Goal: Find specific page/section: Find specific page/section

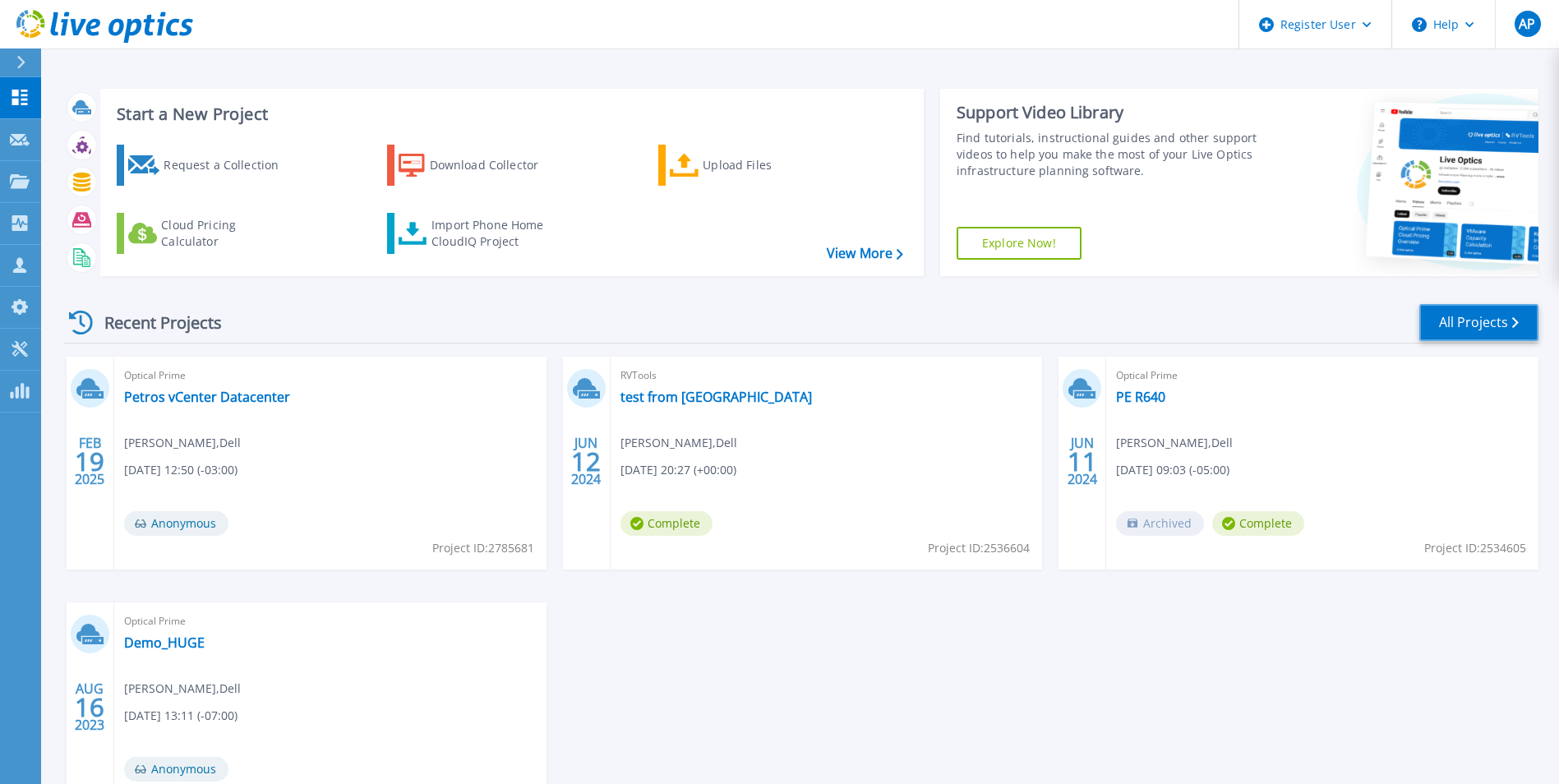
click at [1452, 331] on link "All Projects" at bounding box center [1479, 322] width 119 height 37
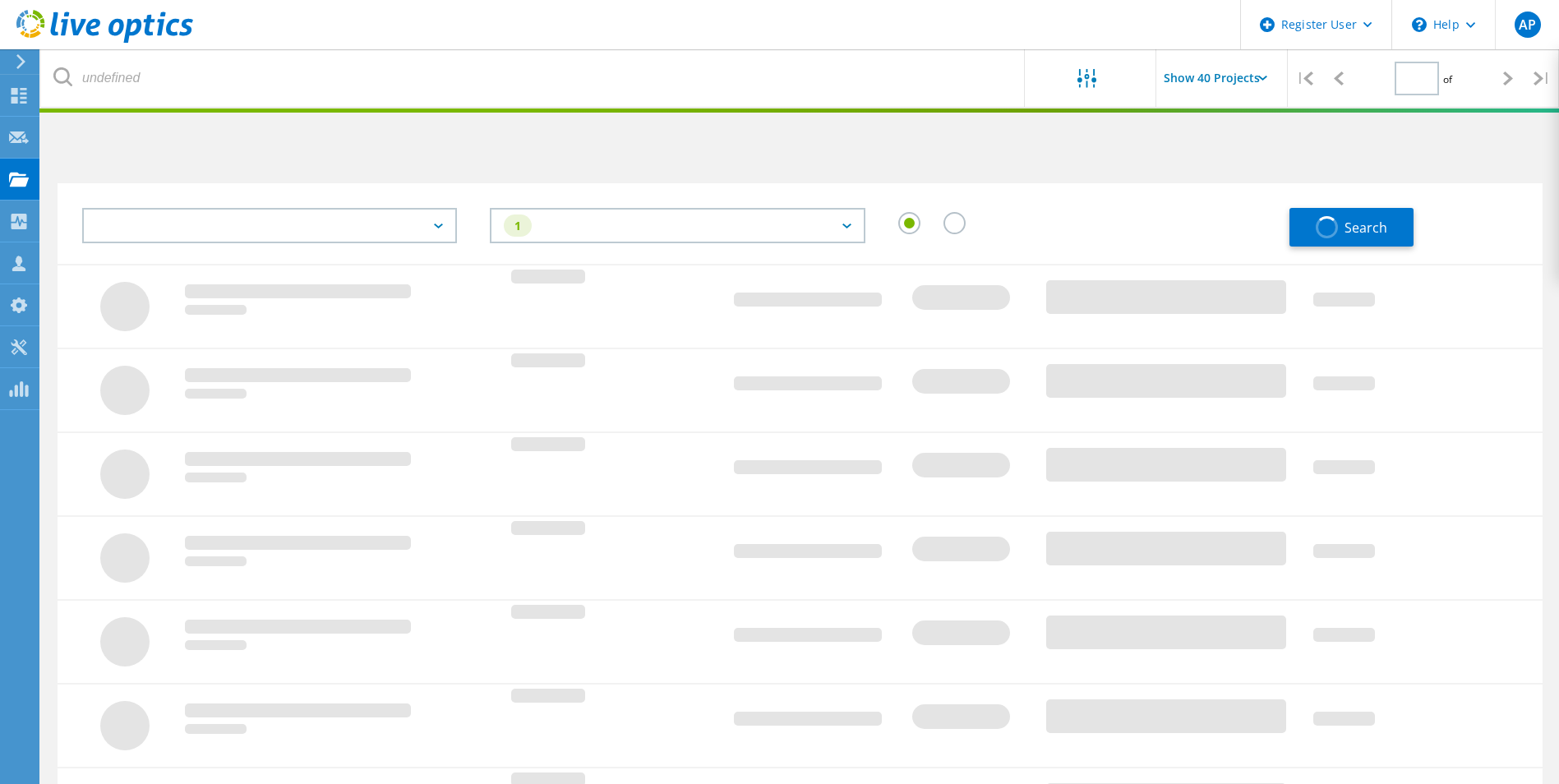
type input "1"
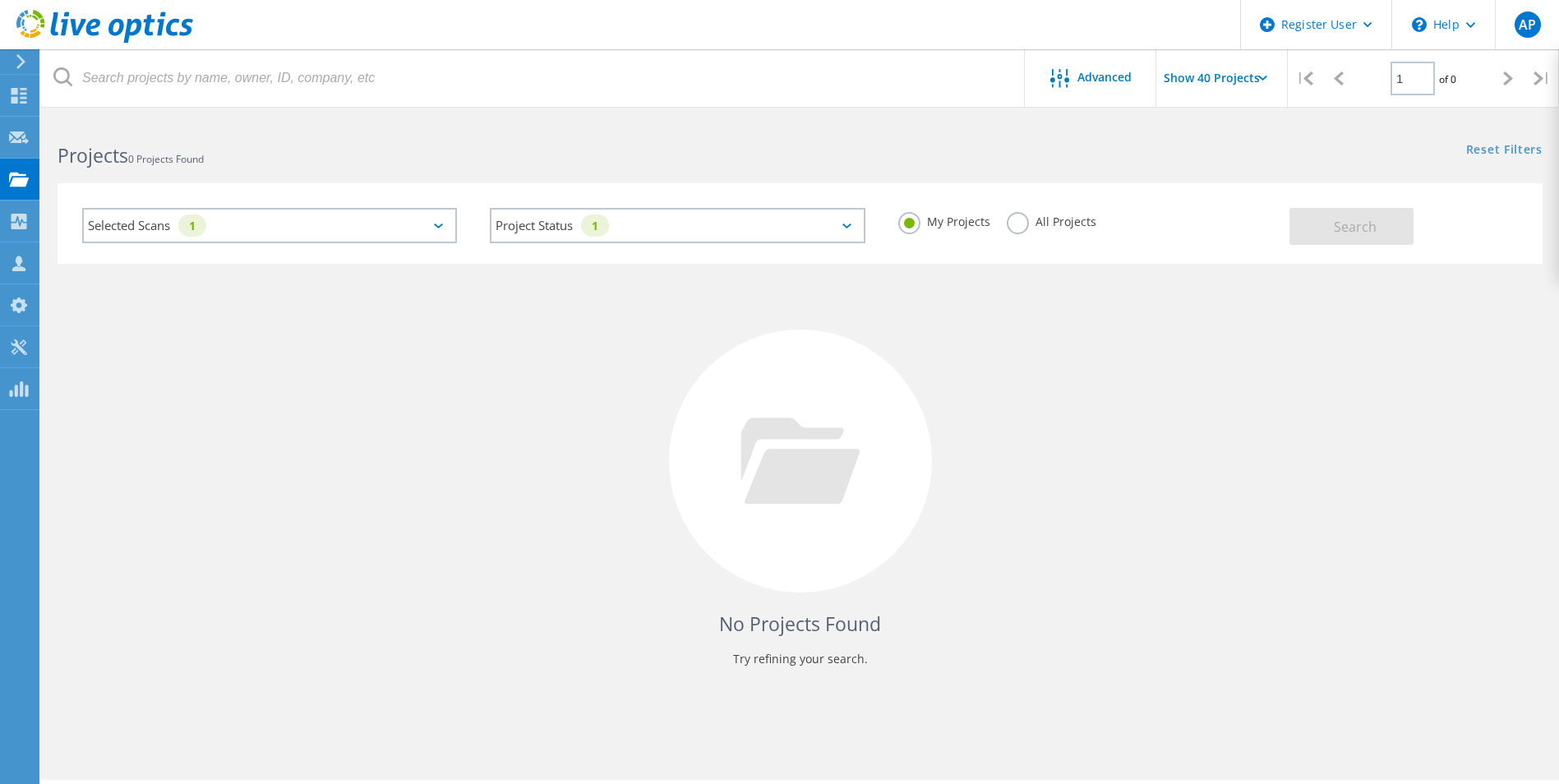
click at [326, 216] on div "Selected Scans 1" at bounding box center [269, 226] width 375 height 35
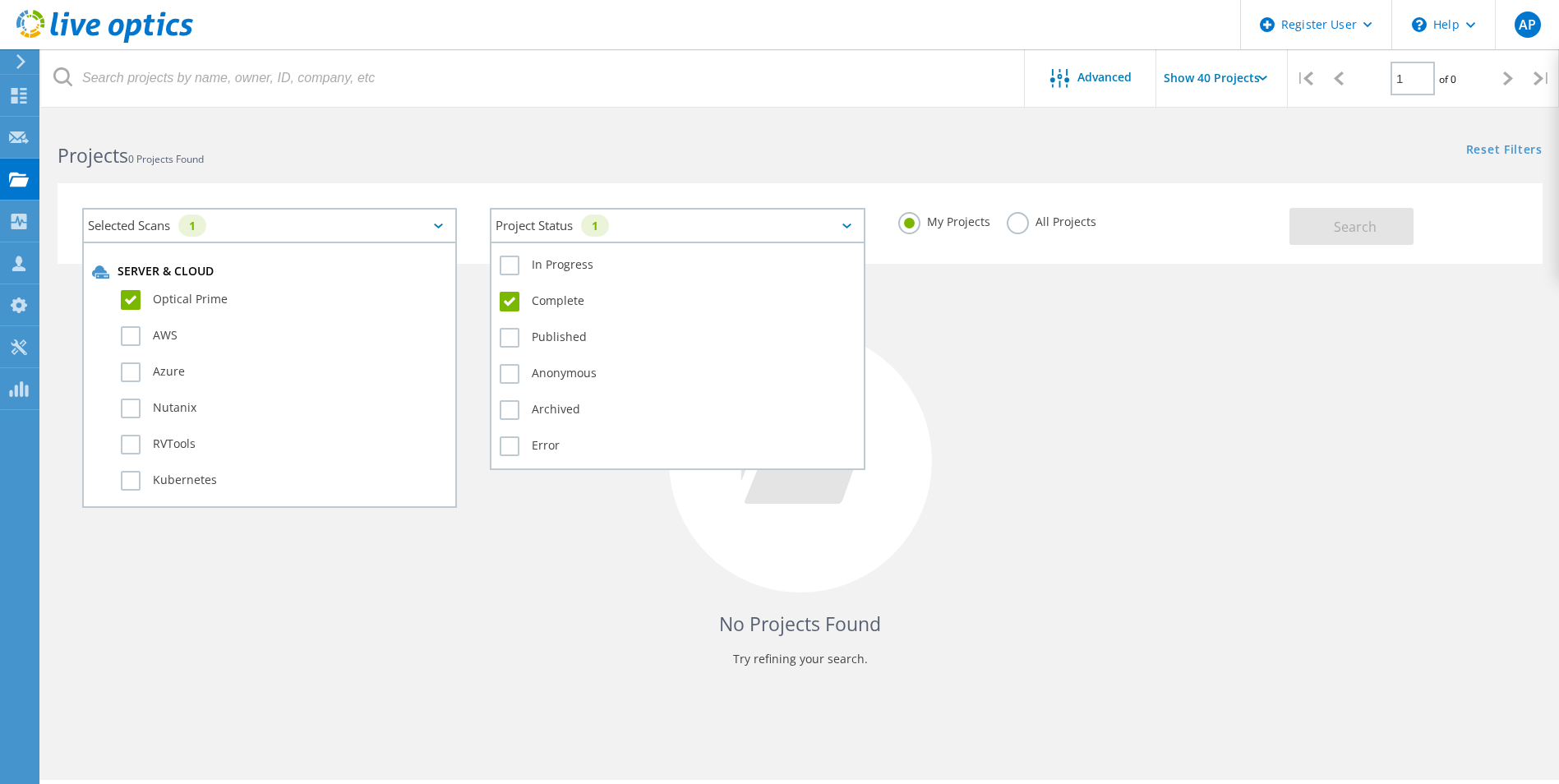
click at [604, 234] on div "1" at bounding box center [595, 225] width 28 height 22
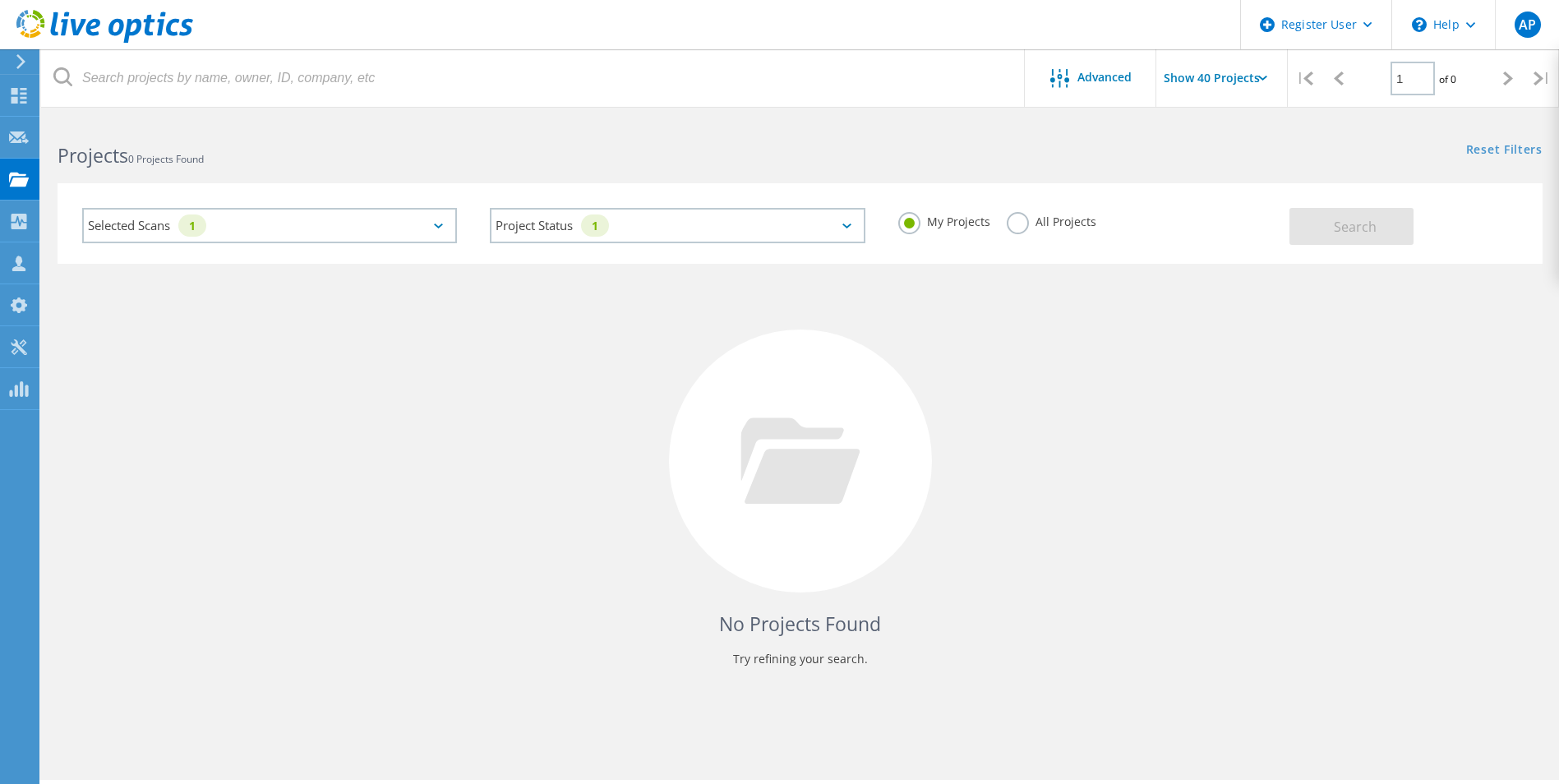
click at [1019, 220] on label "All Projects" at bounding box center [1052, 220] width 90 height 16
click at [0, 0] on input "All Projects" at bounding box center [0, 0] width 0 height 0
click at [1375, 222] on span "Search" at bounding box center [1355, 226] width 43 height 18
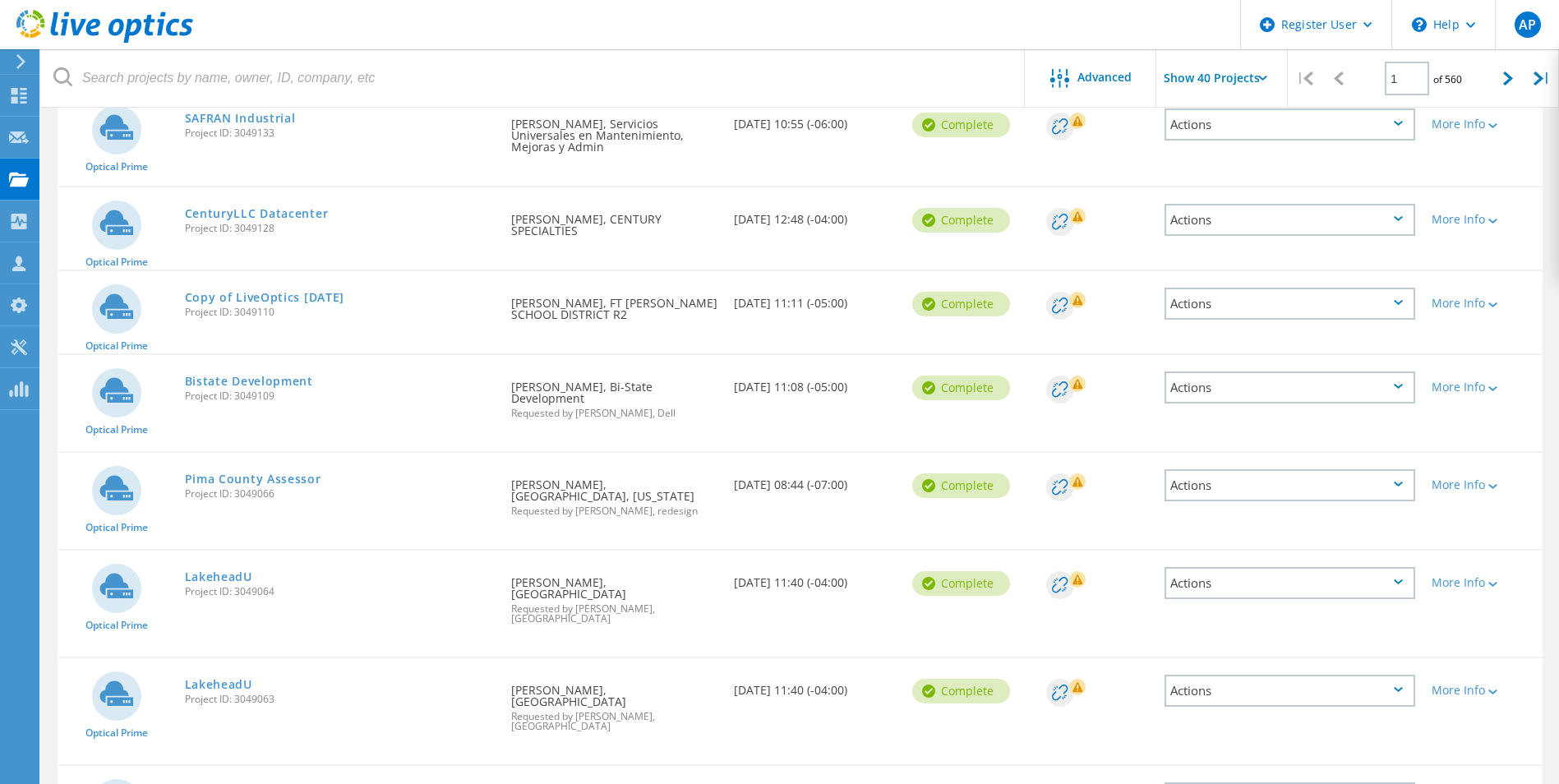
scroll to position [749, 0]
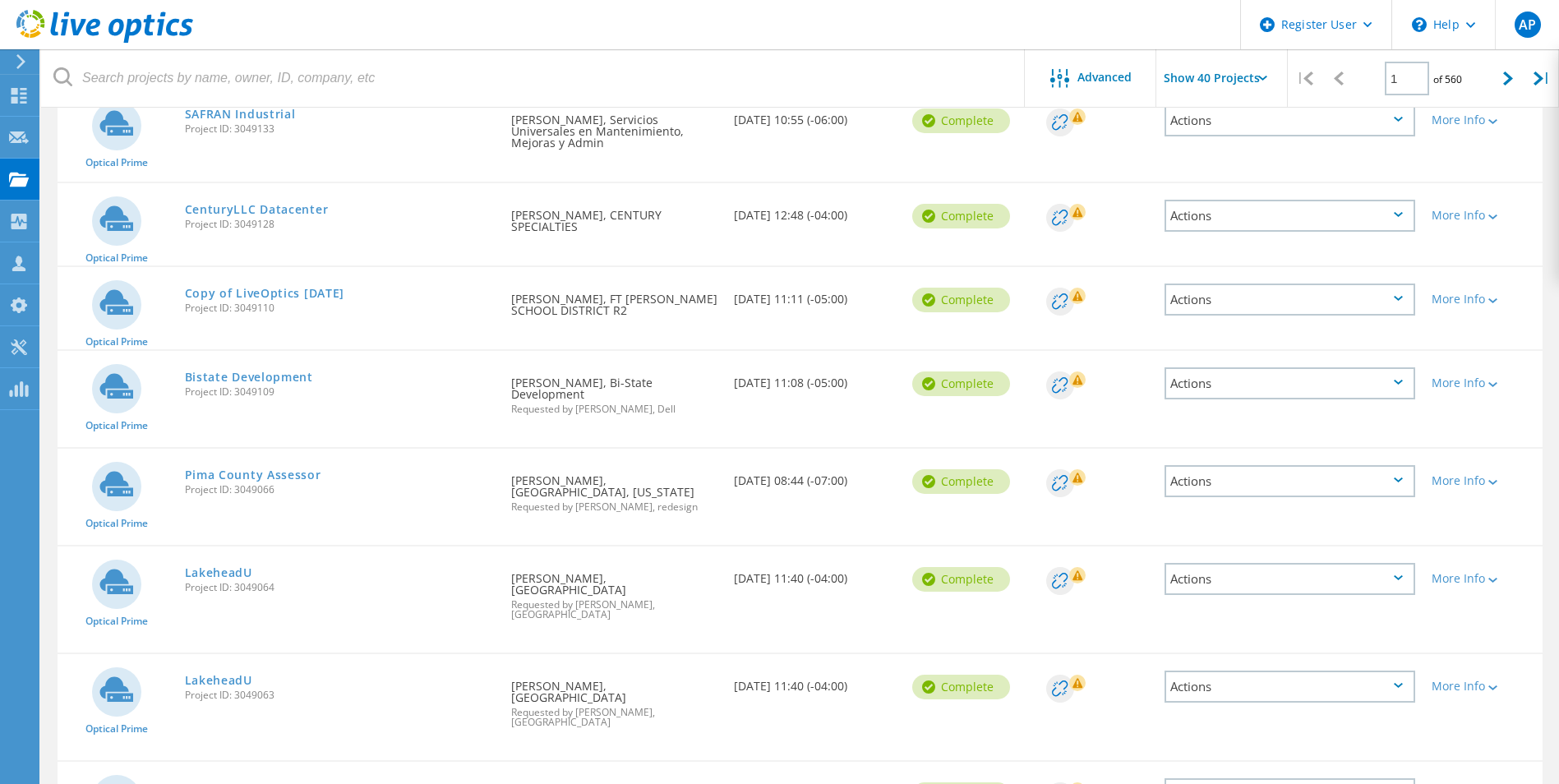
click at [217, 387] on span "Project ID: 3049109" at bounding box center [340, 391] width 311 height 10
click at [219, 372] on link "Bistate Development" at bounding box center [249, 377] width 129 height 11
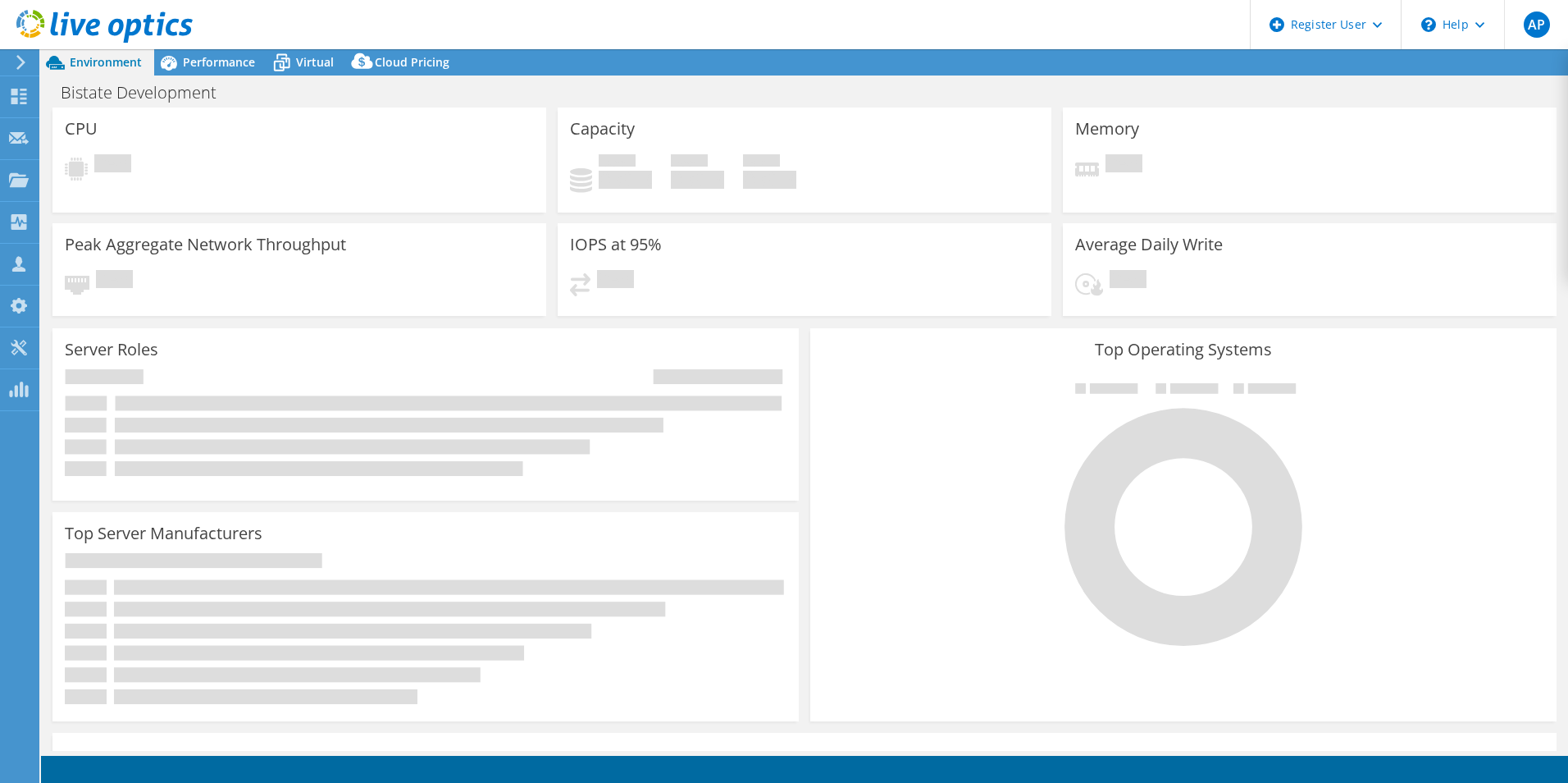
select select "USD"
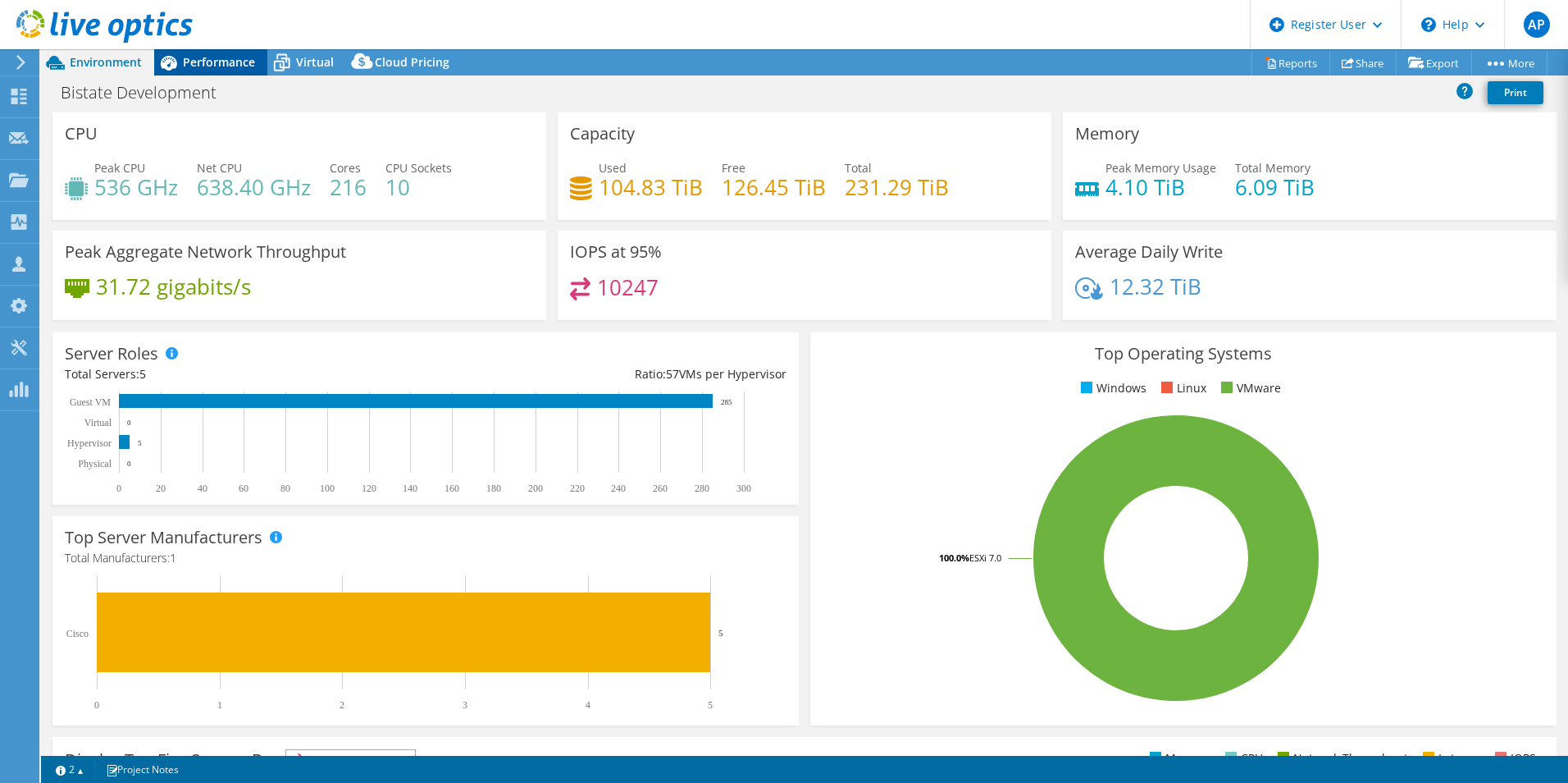
click at [213, 60] on span "Performance" at bounding box center [219, 62] width 72 height 16
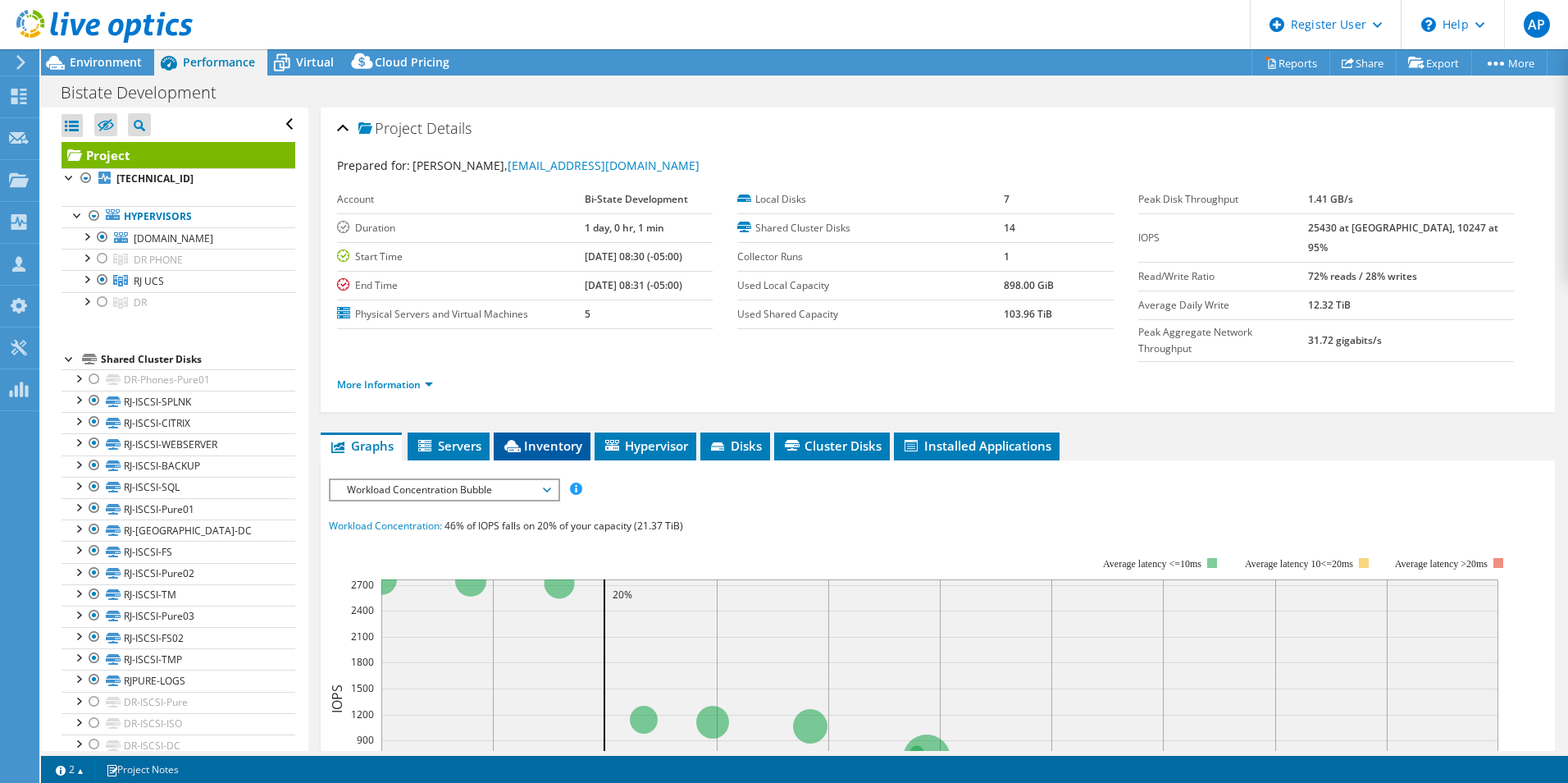
click at [552, 437] on span "Inventory" at bounding box center [542, 445] width 80 height 17
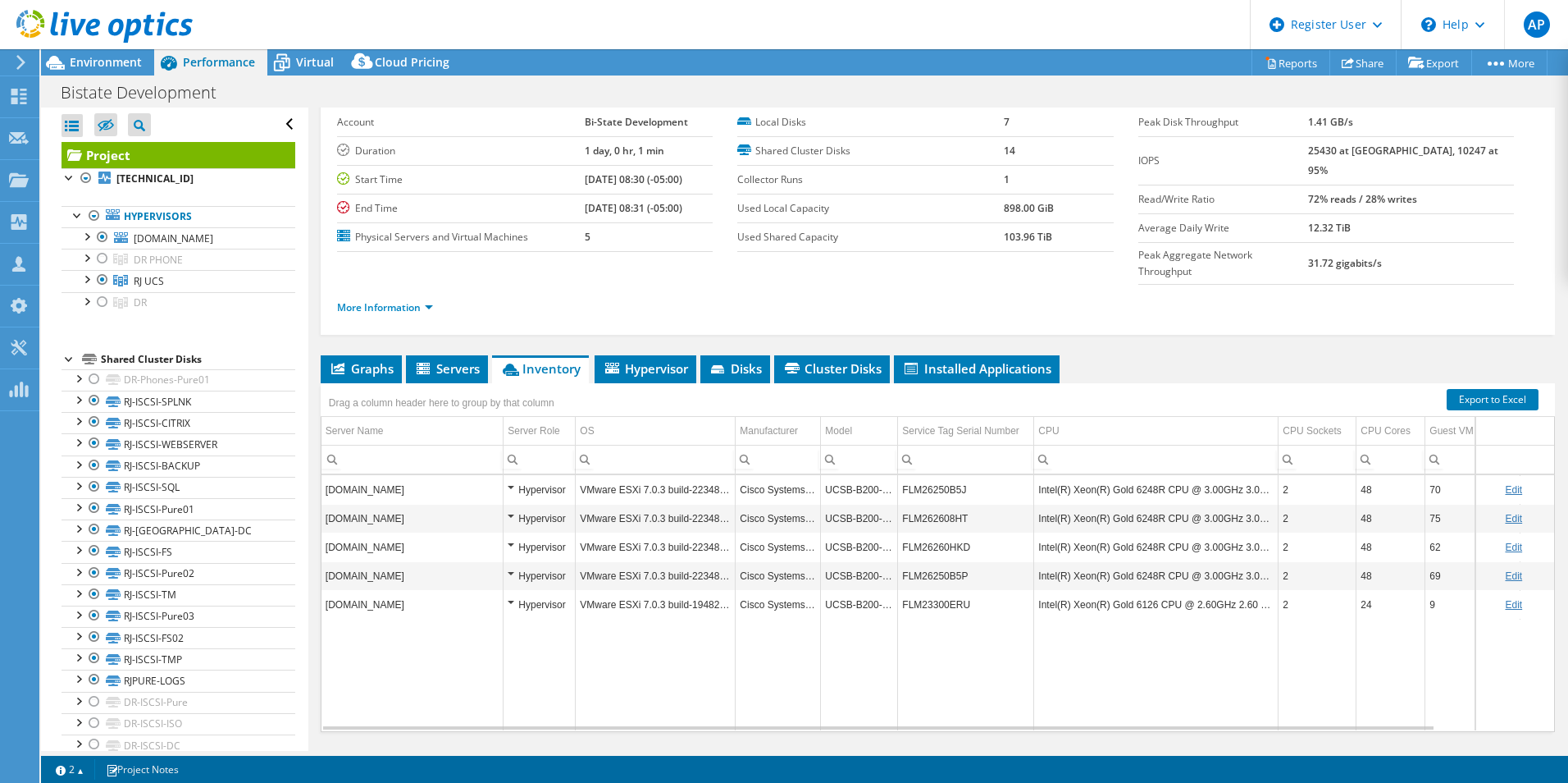
scroll to position [70, 0]
